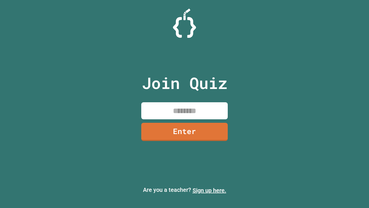
click at [209, 190] on link "Sign up here." at bounding box center [210, 190] width 34 height 7
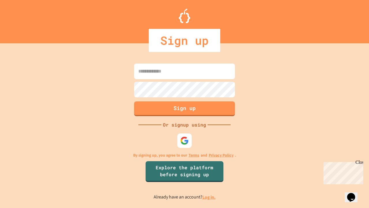
click at [209, 197] on link "Log in." at bounding box center [208, 197] width 13 height 6
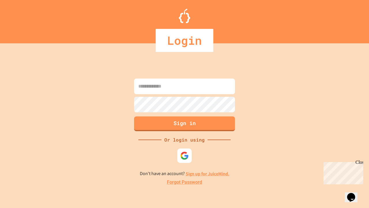
click at [184, 182] on link "Forgot Password" at bounding box center [184, 181] width 35 height 7
